Goal: Navigation & Orientation: Find specific page/section

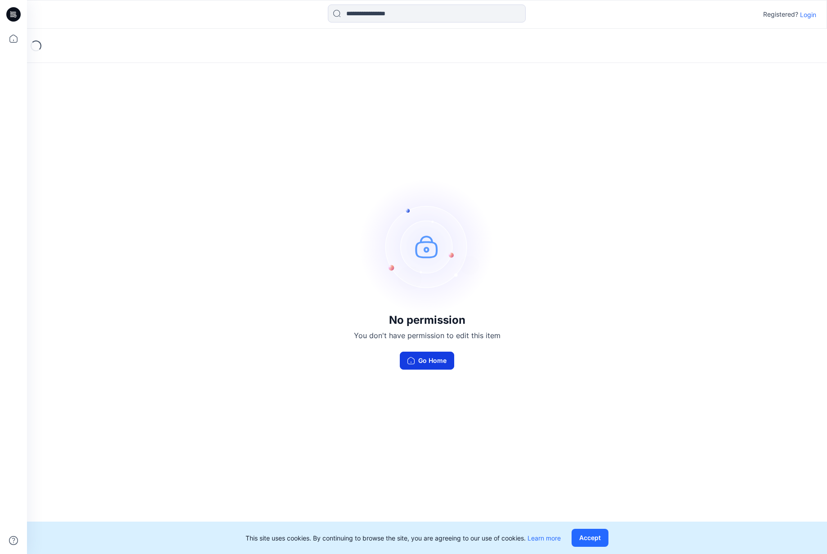
click at [430, 363] on button "Go Home" at bounding box center [427, 361] width 54 height 18
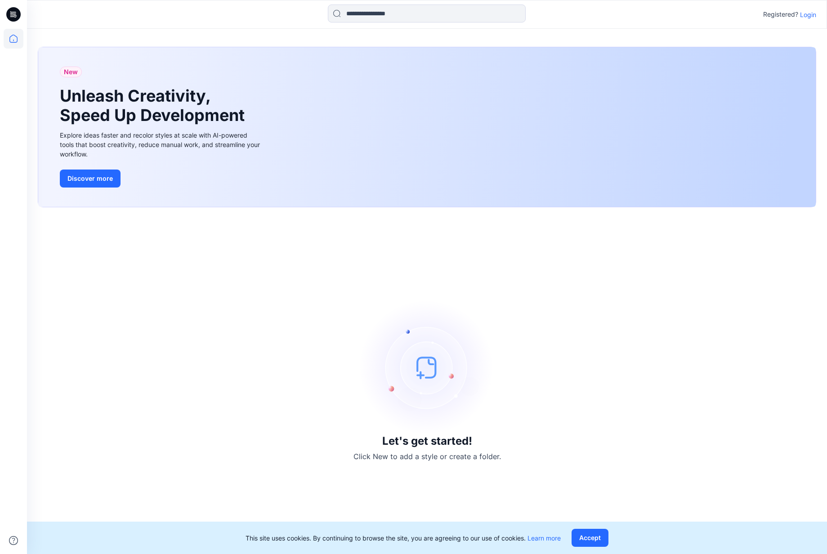
click at [810, 16] on p "Login" at bounding box center [808, 14] width 16 height 9
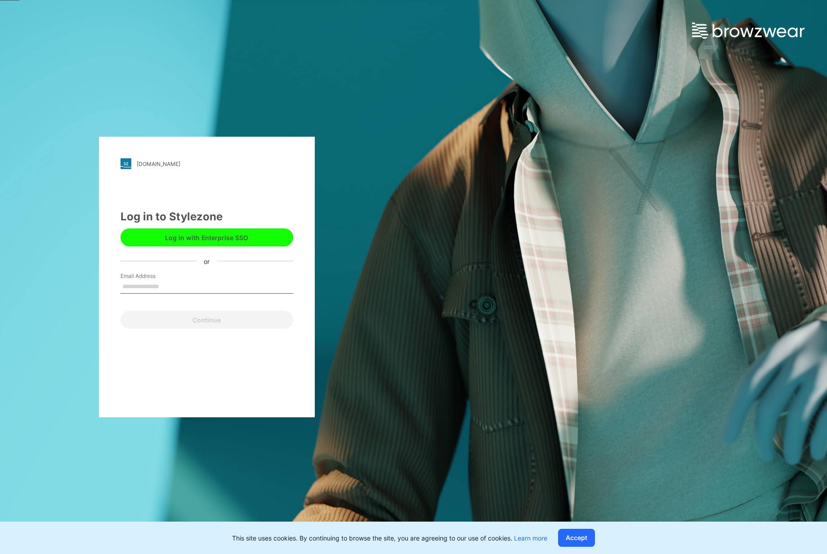
click at [149, 288] on input "Email Address" at bounding box center [206, 286] width 173 height 13
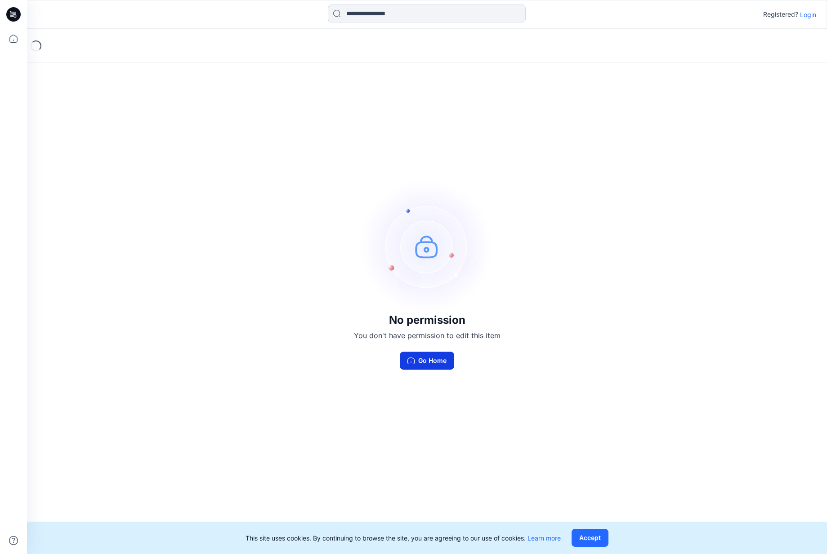
click at [433, 361] on button "Go Home" at bounding box center [427, 361] width 54 height 18
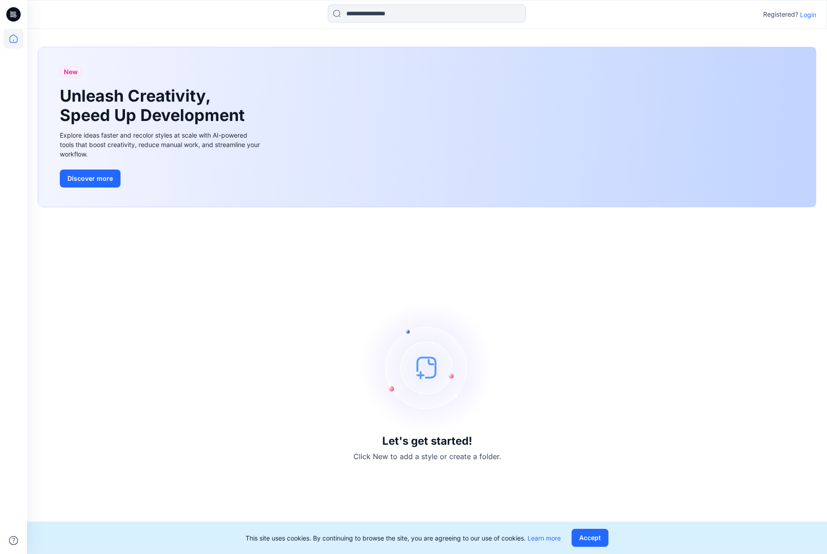
click at [810, 16] on p "Login" at bounding box center [808, 14] width 16 height 9
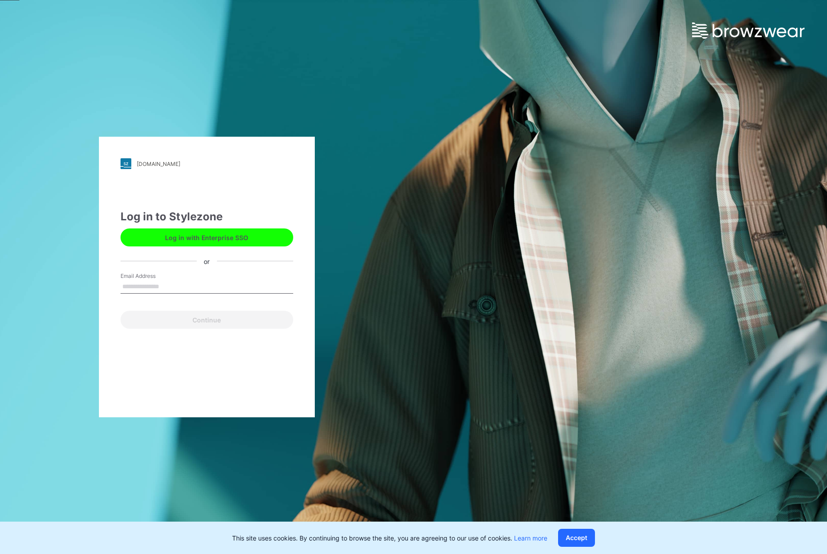
drag, startPoint x: 156, startPoint y: 285, endPoint x: 259, endPoint y: 287, distance: 102.5
click at [156, 285] on input "Email Address" at bounding box center [206, 286] width 173 height 13
type input "**********"
click at [211, 321] on button "Continue" at bounding box center [206, 320] width 173 height 18
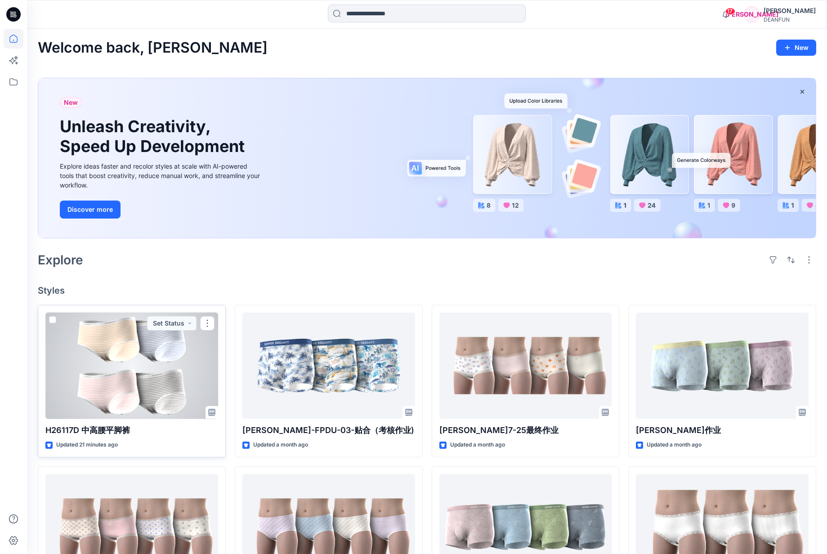
click at [119, 398] on div at bounding box center [131, 365] width 173 height 107
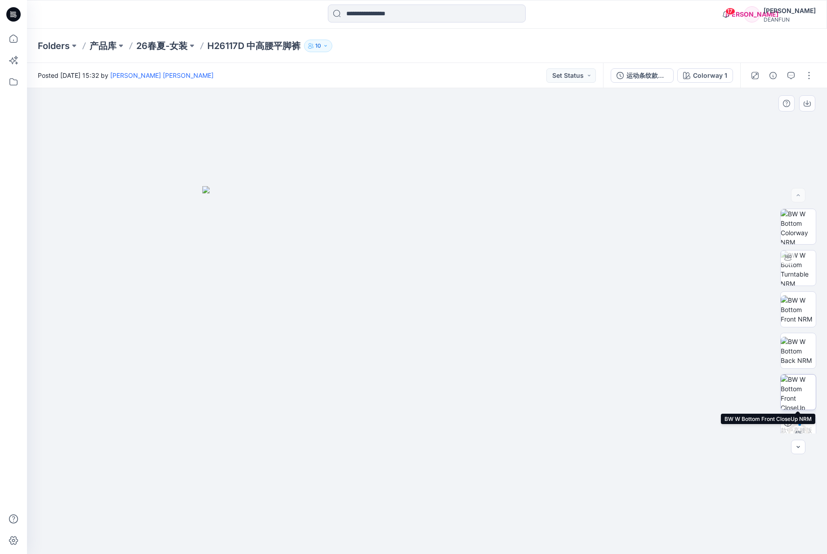
click at [794, 394] on img at bounding box center [797, 392] width 35 height 35
click at [796, 352] on img at bounding box center [797, 351] width 35 height 28
click at [800, 312] on img at bounding box center [797, 309] width 35 height 28
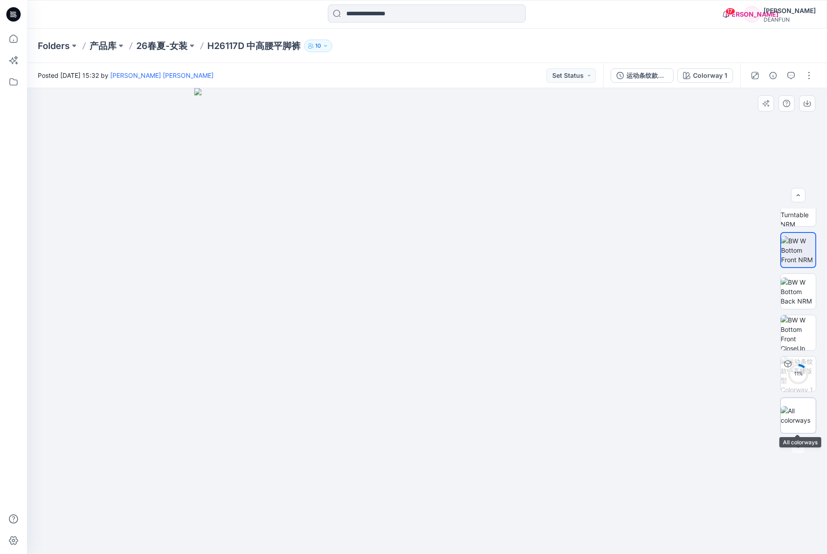
scroll to position [59, 0]
click at [795, 410] on img at bounding box center [797, 415] width 35 height 19
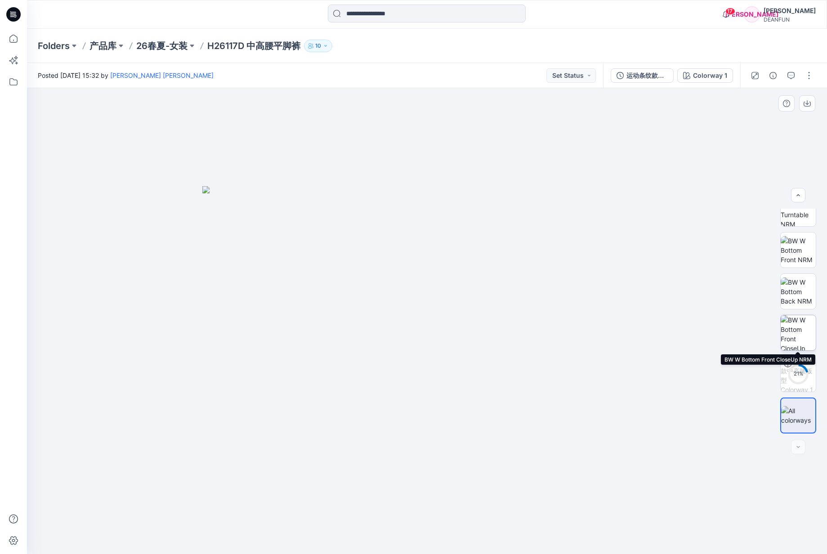
drag, startPoint x: 801, startPoint y: 334, endPoint x: 797, endPoint y: 336, distance: 4.7
click at [801, 334] on img at bounding box center [797, 332] width 35 height 35
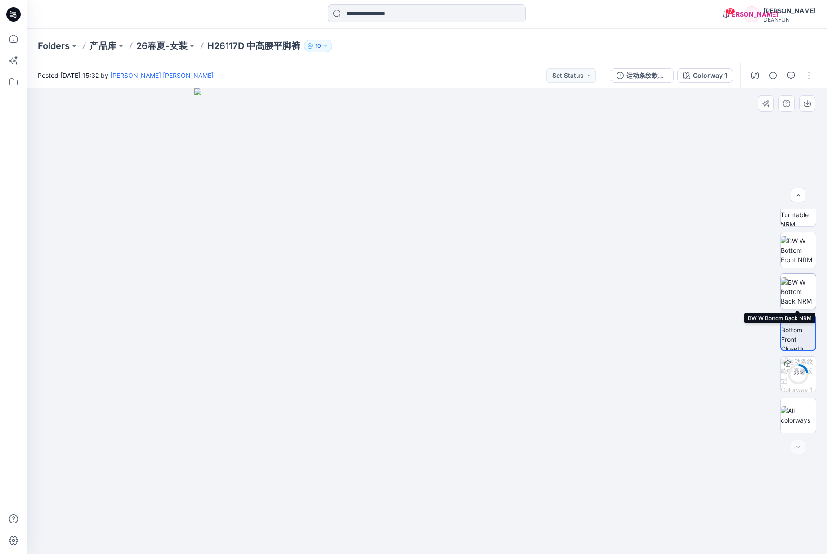
click at [800, 293] on img at bounding box center [797, 291] width 35 height 28
click at [791, 249] on img at bounding box center [797, 250] width 35 height 28
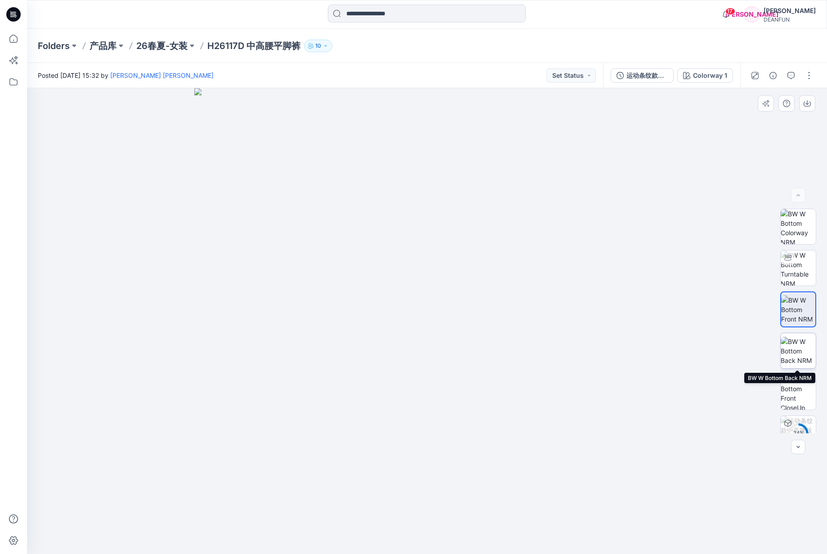
scroll to position [0, 0]
click at [794, 224] on img at bounding box center [797, 226] width 35 height 35
click at [800, 265] on img at bounding box center [797, 267] width 35 height 35
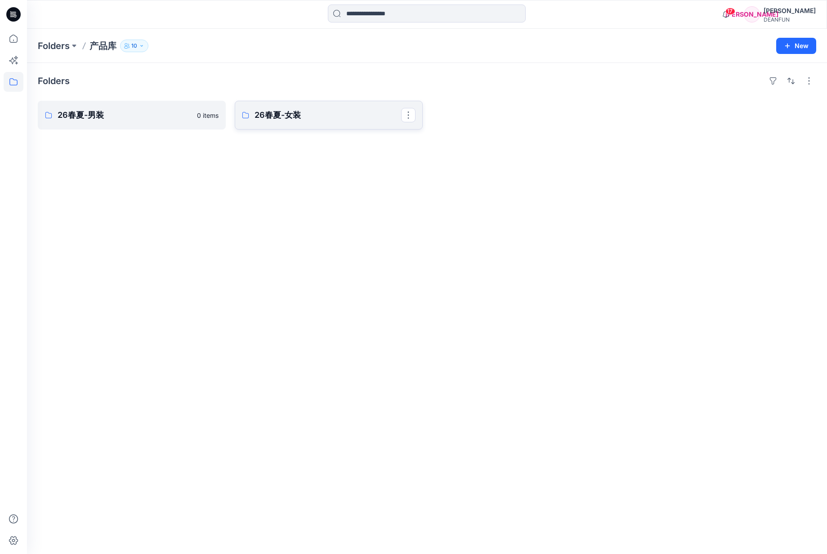
click at [335, 118] on p "26春夏-女装" at bounding box center [327, 115] width 147 height 13
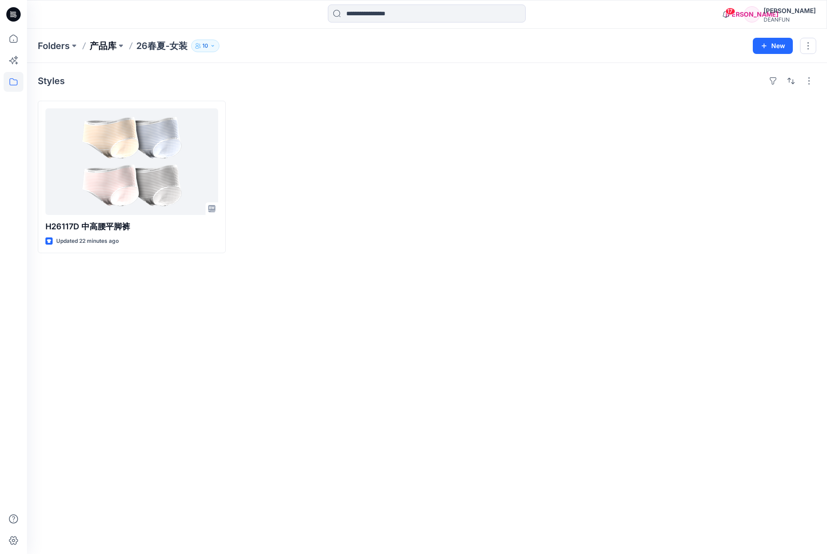
click at [100, 47] on p "产品库" at bounding box center [102, 46] width 27 height 13
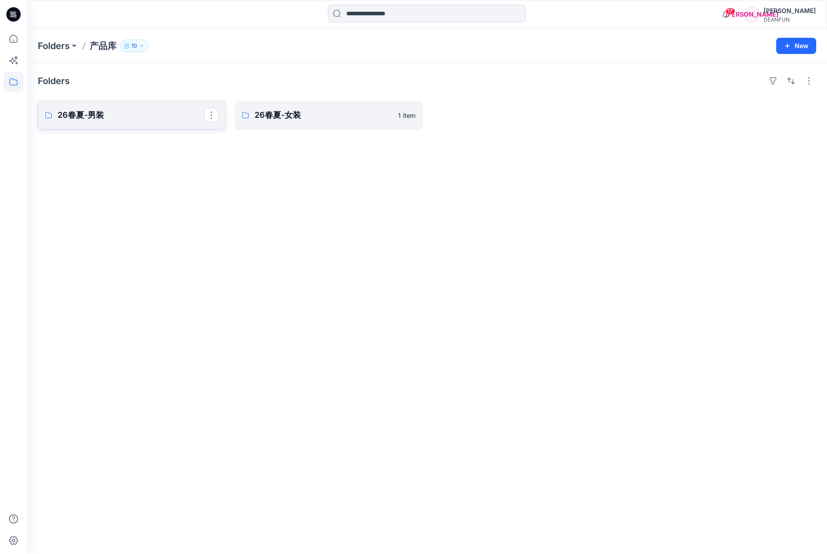
click at [116, 118] on p "26春夏-男装" at bounding box center [131, 115] width 147 height 13
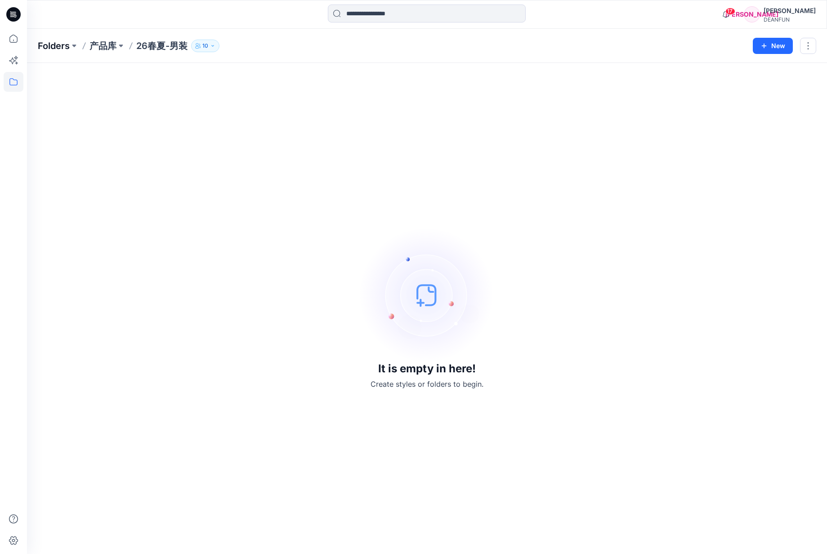
click at [63, 48] on p "Folders" at bounding box center [54, 46] width 32 height 13
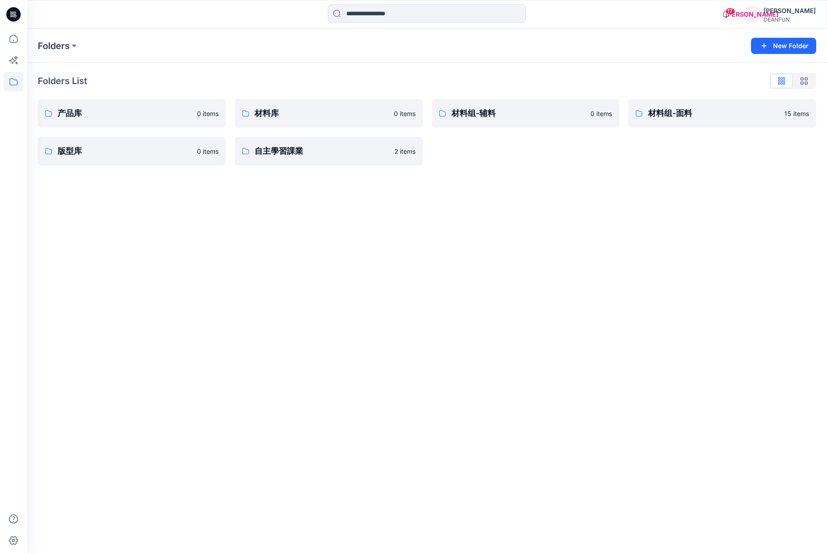
click at [292, 283] on div "Folders New Folder Folders List 产品库 0 items 版型库 0 items 材料库 0 items 自主學習課業 2 it…" at bounding box center [427, 291] width 800 height 525
click at [165, 152] on p "版型库" at bounding box center [125, 151] width 134 height 13
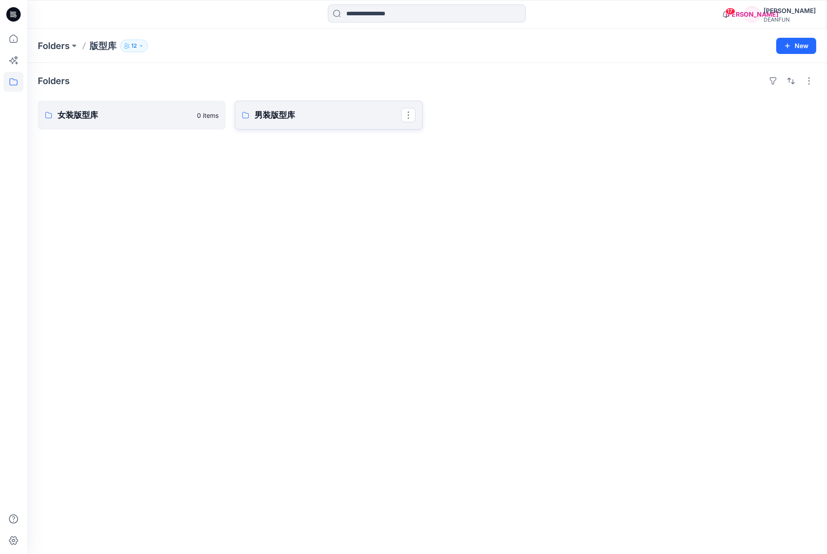
click at [371, 121] on p "男装版型库" at bounding box center [327, 115] width 147 height 13
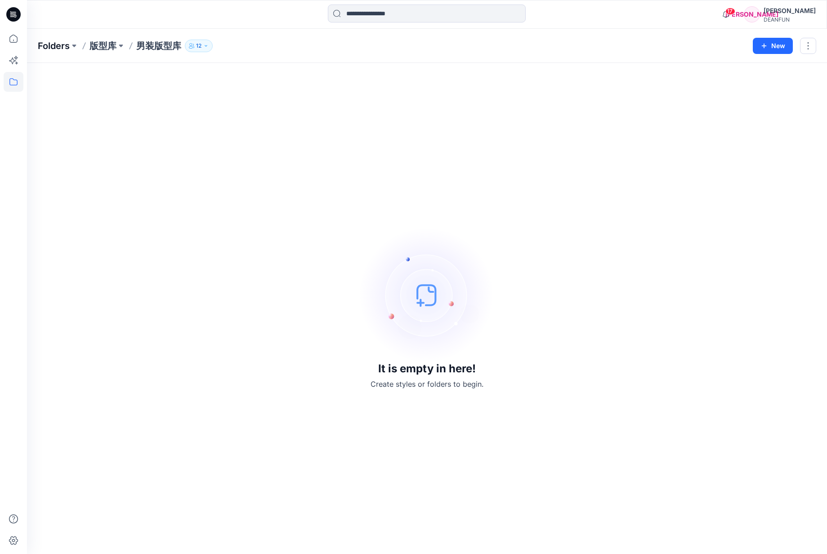
click at [63, 46] on p "Folders" at bounding box center [54, 46] width 32 height 13
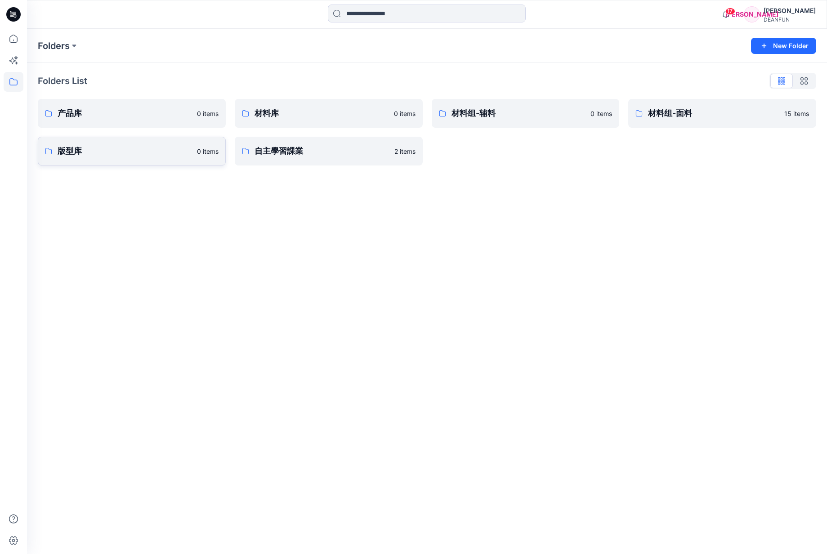
click at [89, 155] on p "版型库" at bounding box center [125, 151] width 134 height 13
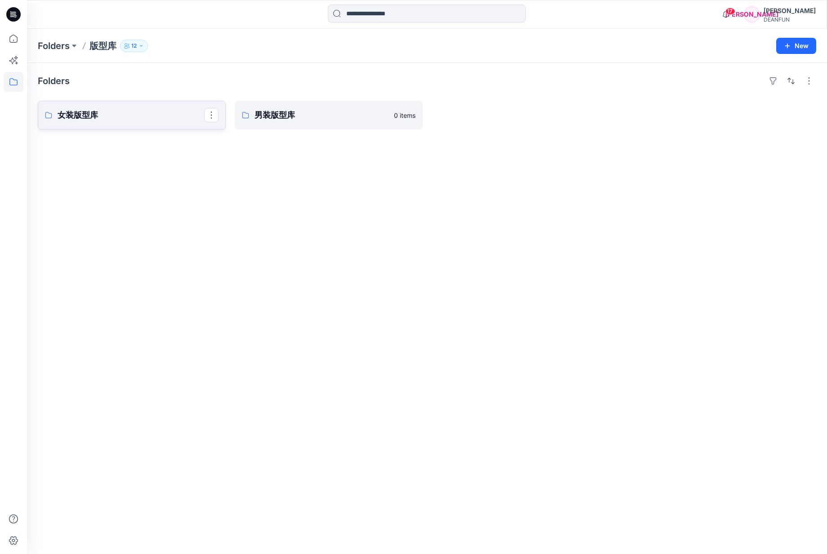
click at [114, 112] on p "女装版型库" at bounding box center [131, 115] width 147 height 13
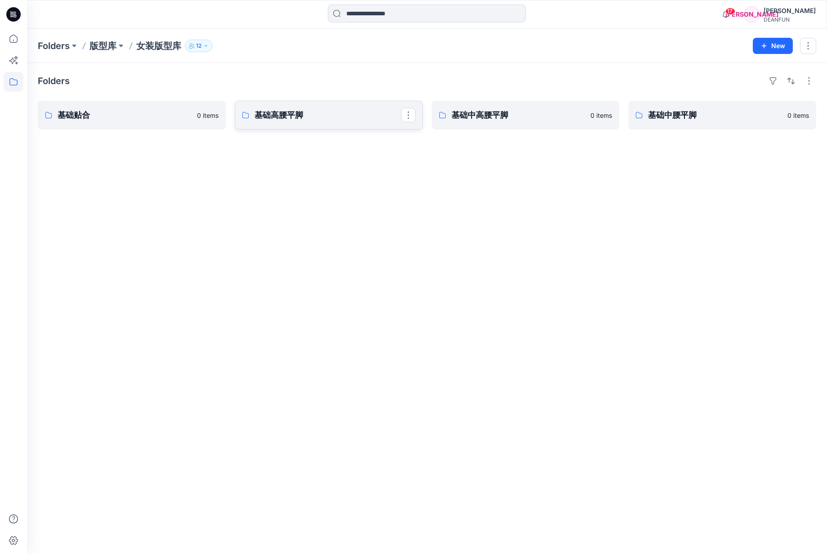
click at [313, 119] on p "基础高腰平脚" at bounding box center [327, 115] width 147 height 13
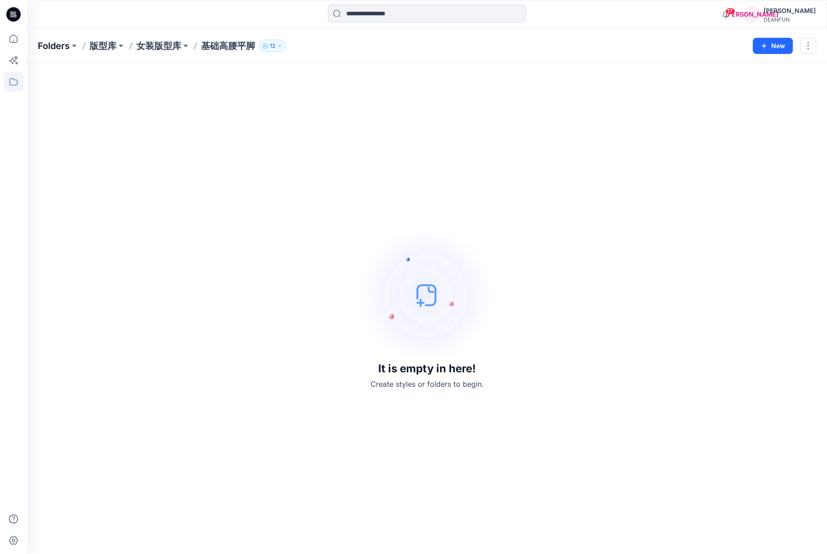
click at [56, 45] on p "Folders" at bounding box center [54, 46] width 32 height 13
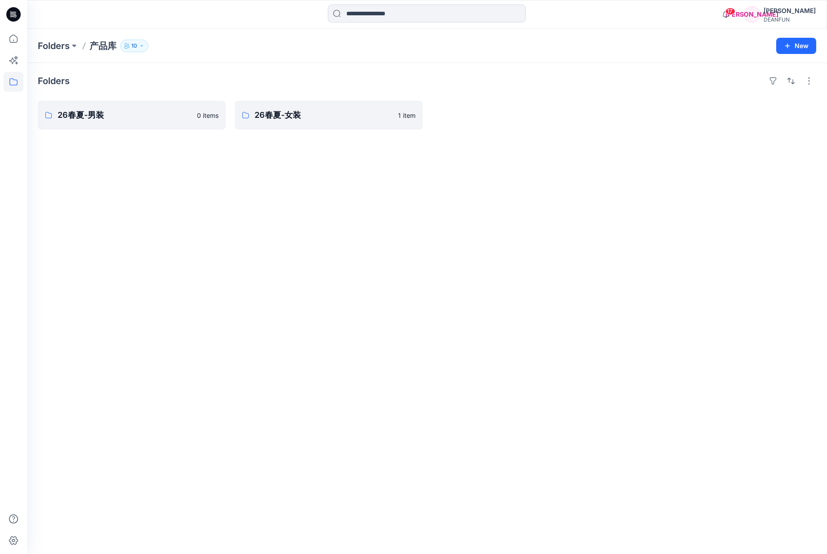
click at [134, 47] on p "10" at bounding box center [134, 46] width 6 height 10
click at [293, 242] on div "Folders 26春夏-男装 0 items 26春夏-女装 1 item" at bounding box center [427, 308] width 800 height 491
